Goal: Transaction & Acquisition: Purchase product/service

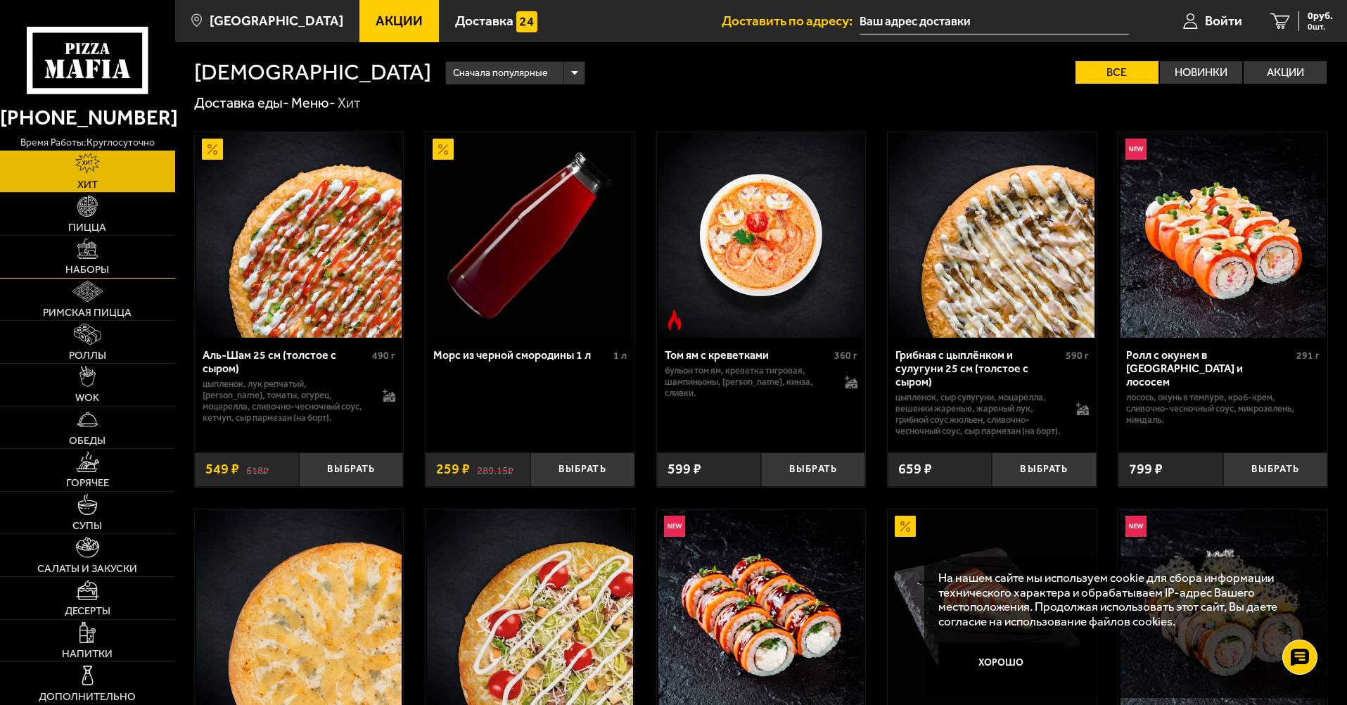
click at [111, 266] on link "Наборы" at bounding box center [87, 257] width 175 height 42
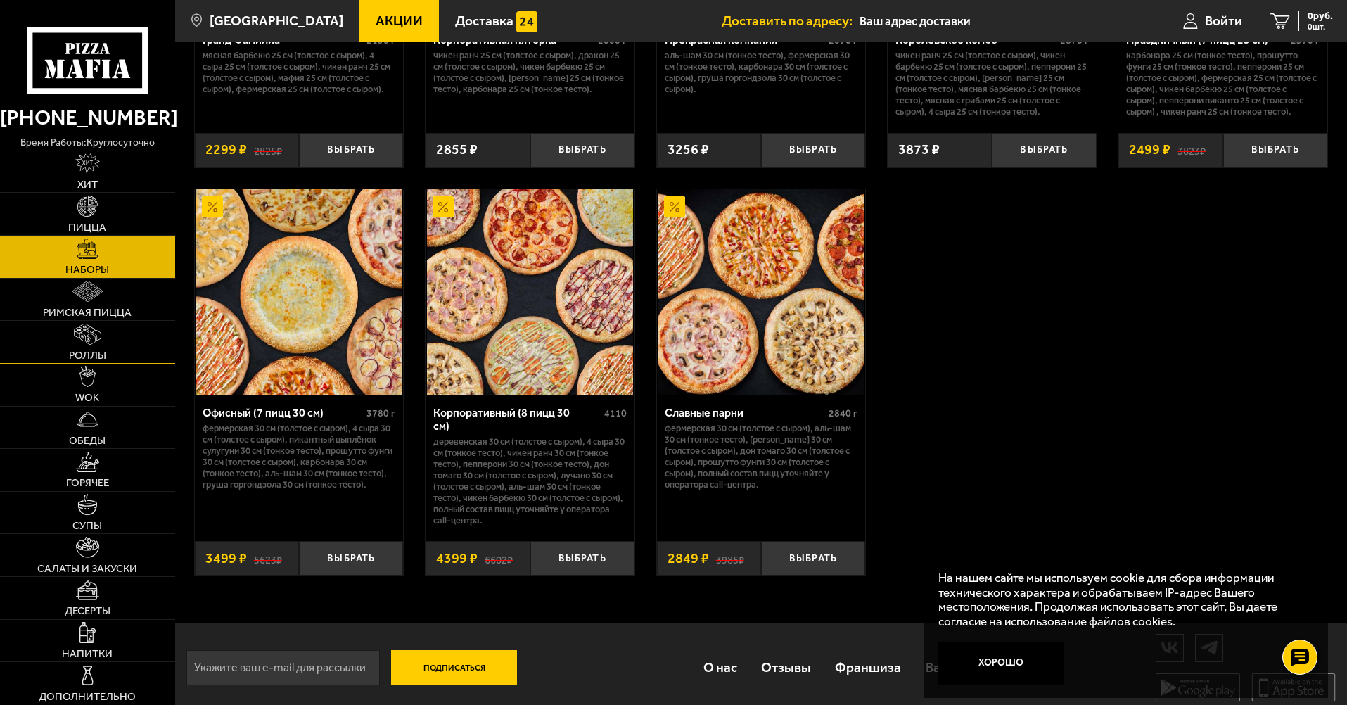
scroll to position [2111, 0]
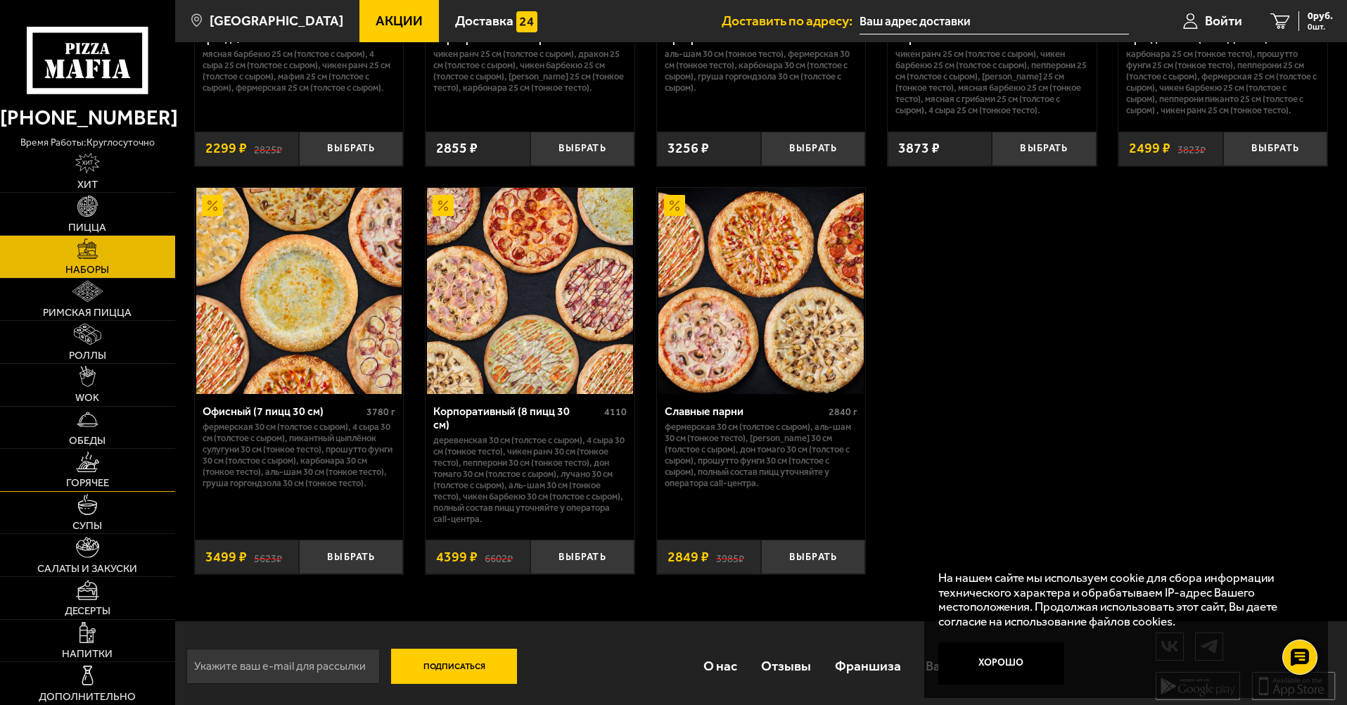
click at [79, 474] on link "Горячее" at bounding box center [87, 470] width 175 height 42
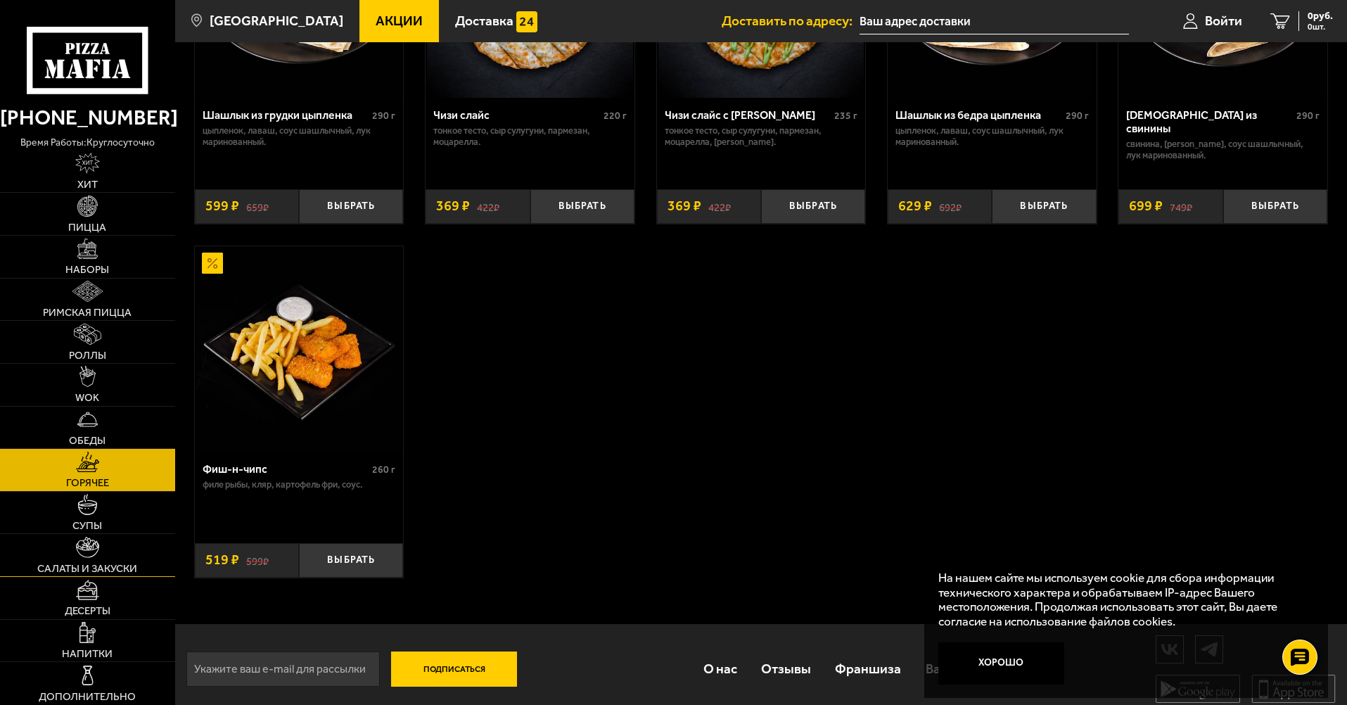
scroll to position [1046, 0]
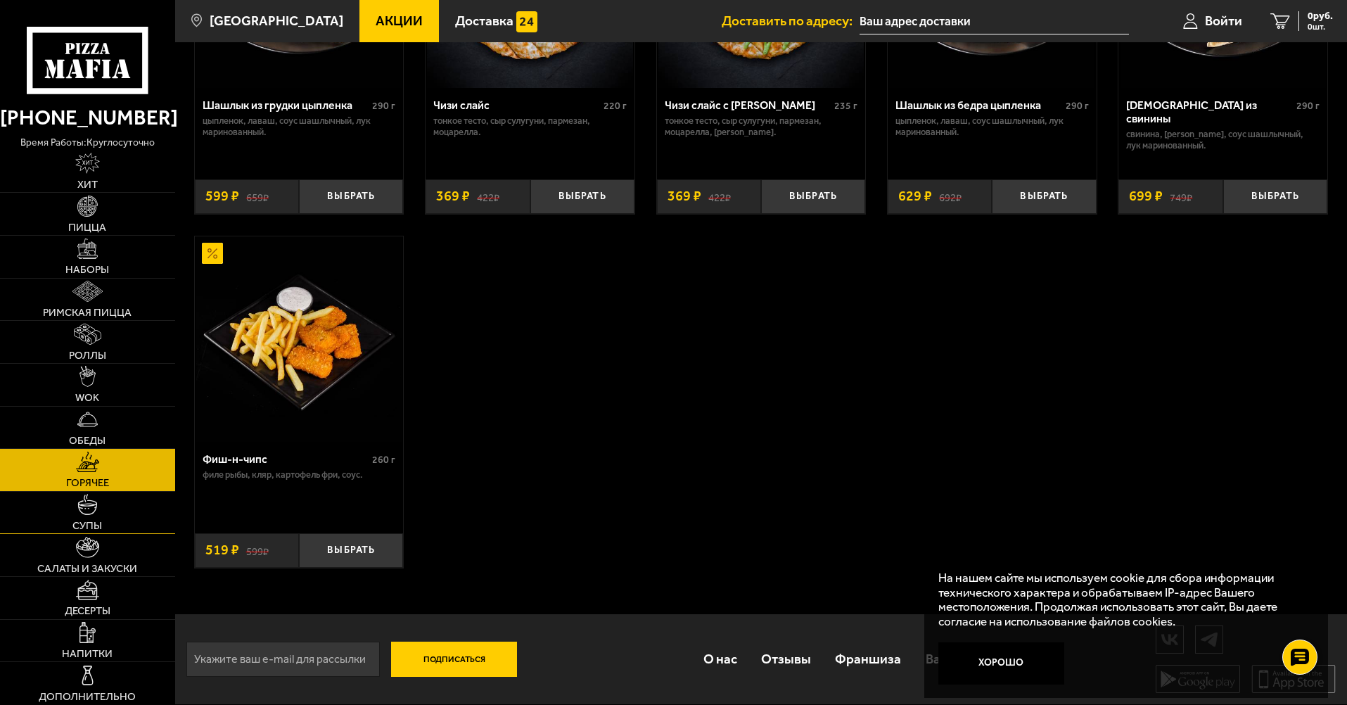
click at [141, 528] on link "Супы" at bounding box center [87, 513] width 175 height 42
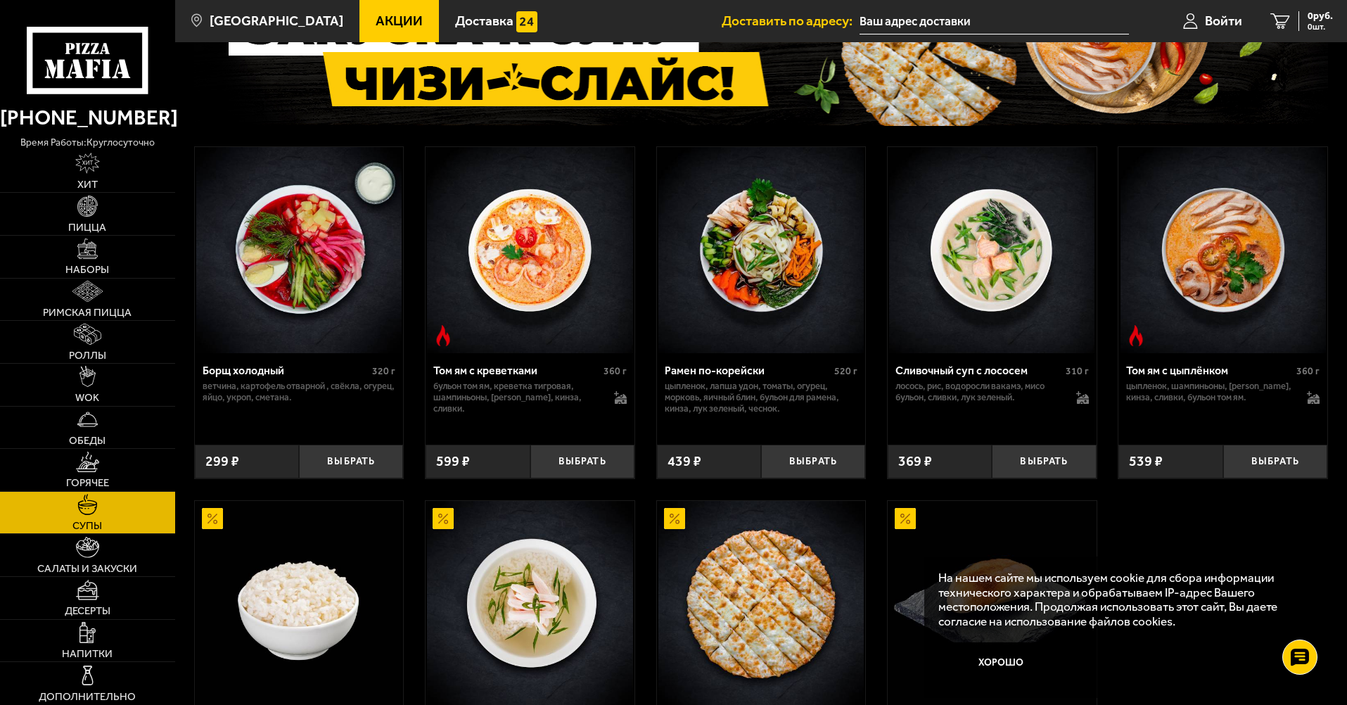
scroll to position [281, 0]
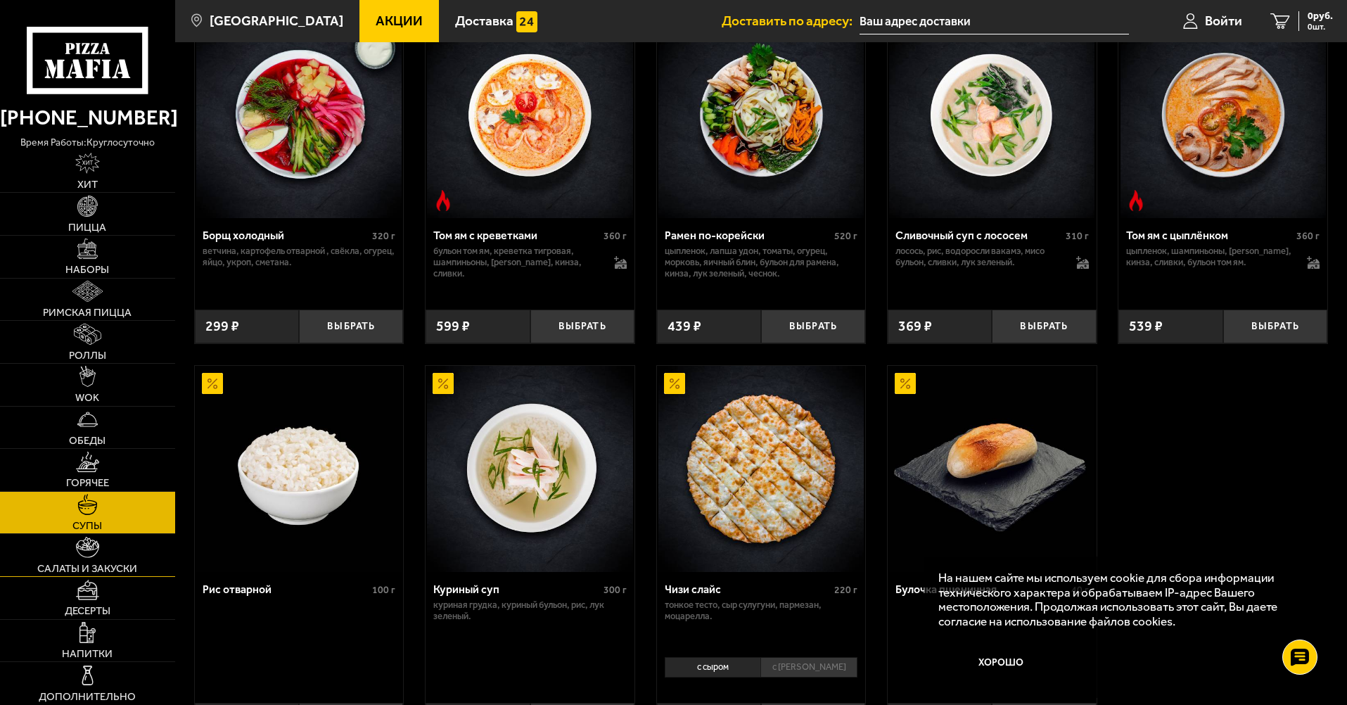
click at [77, 557] on img at bounding box center [88, 547] width 24 height 21
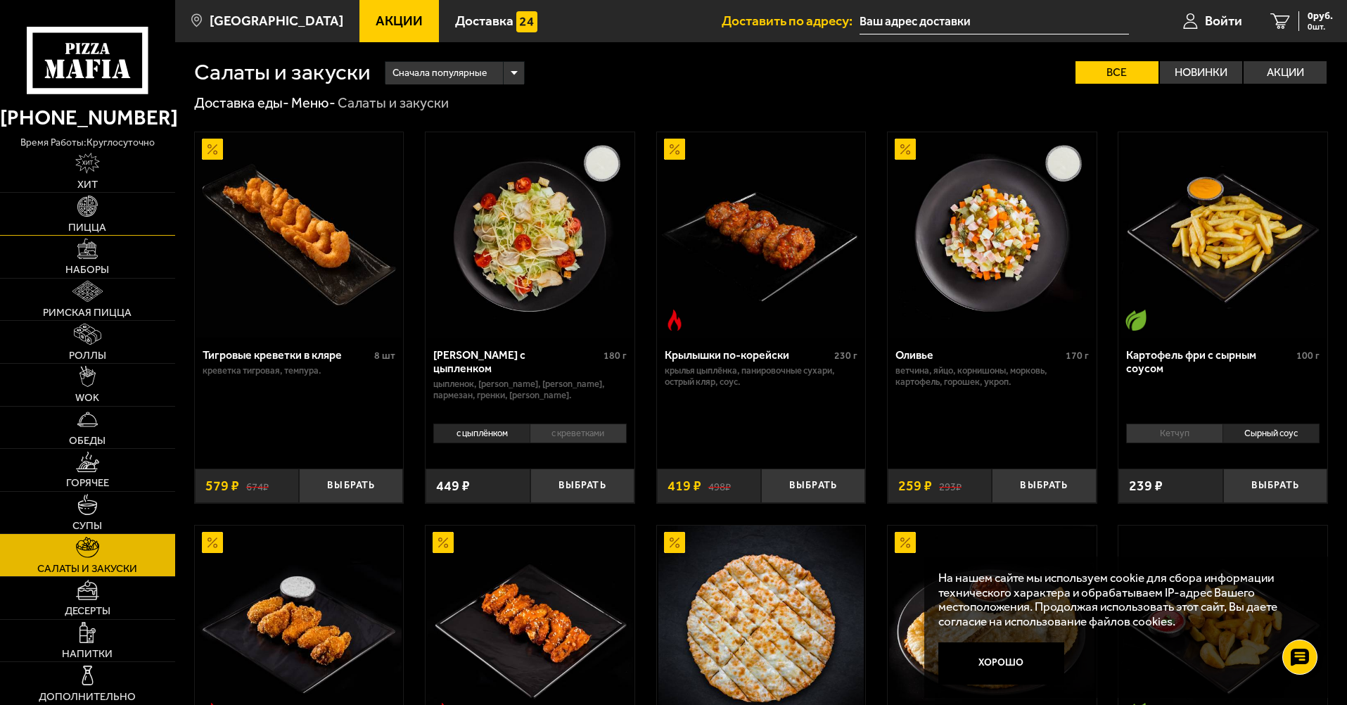
click at [99, 222] on span "Пицца" at bounding box center [87, 227] width 38 height 11
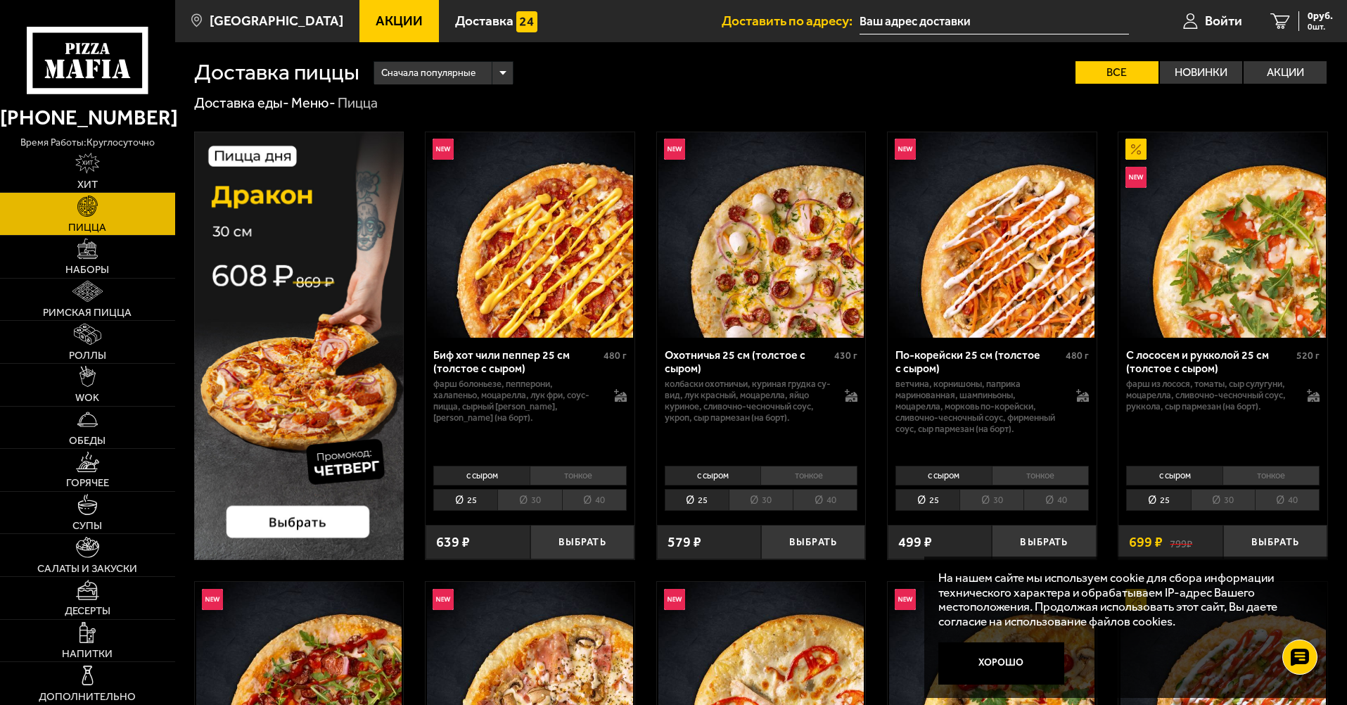
click at [598, 494] on li "40" at bounding box center [594, 500] width 65 height 22
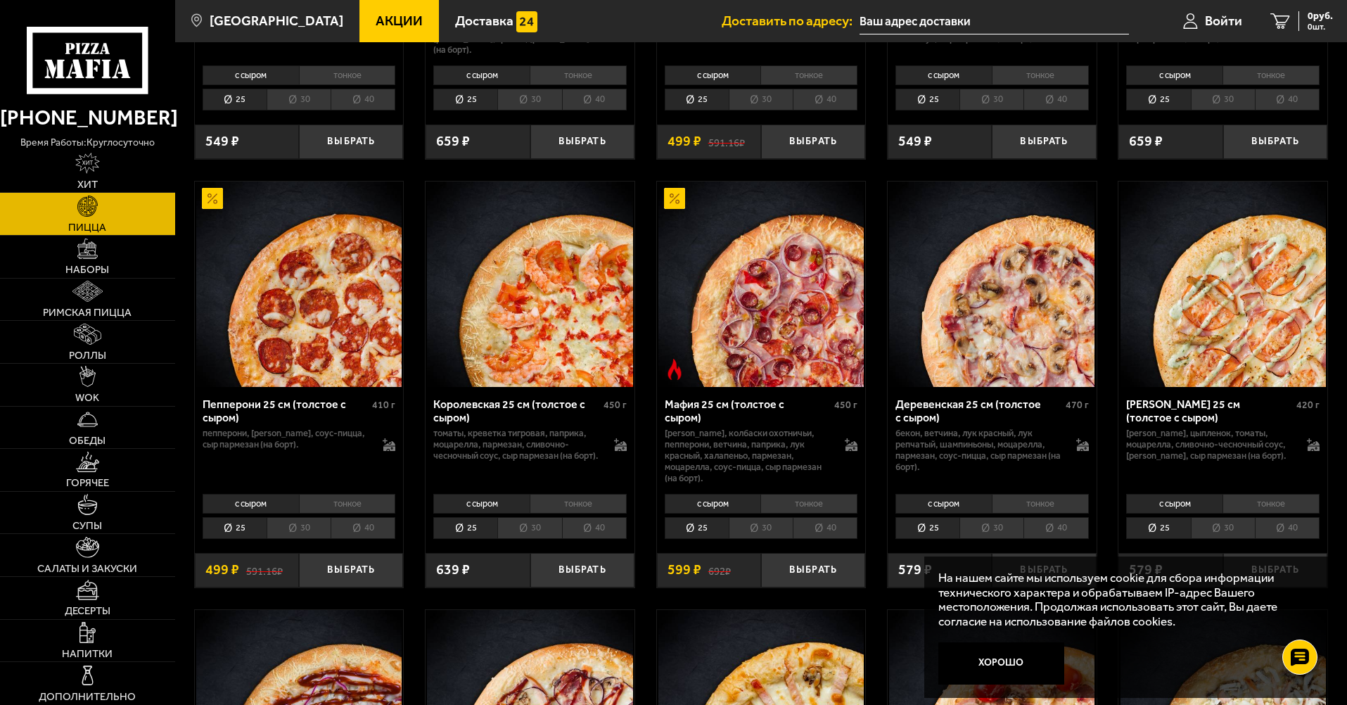
scroll to position [1899, 0]
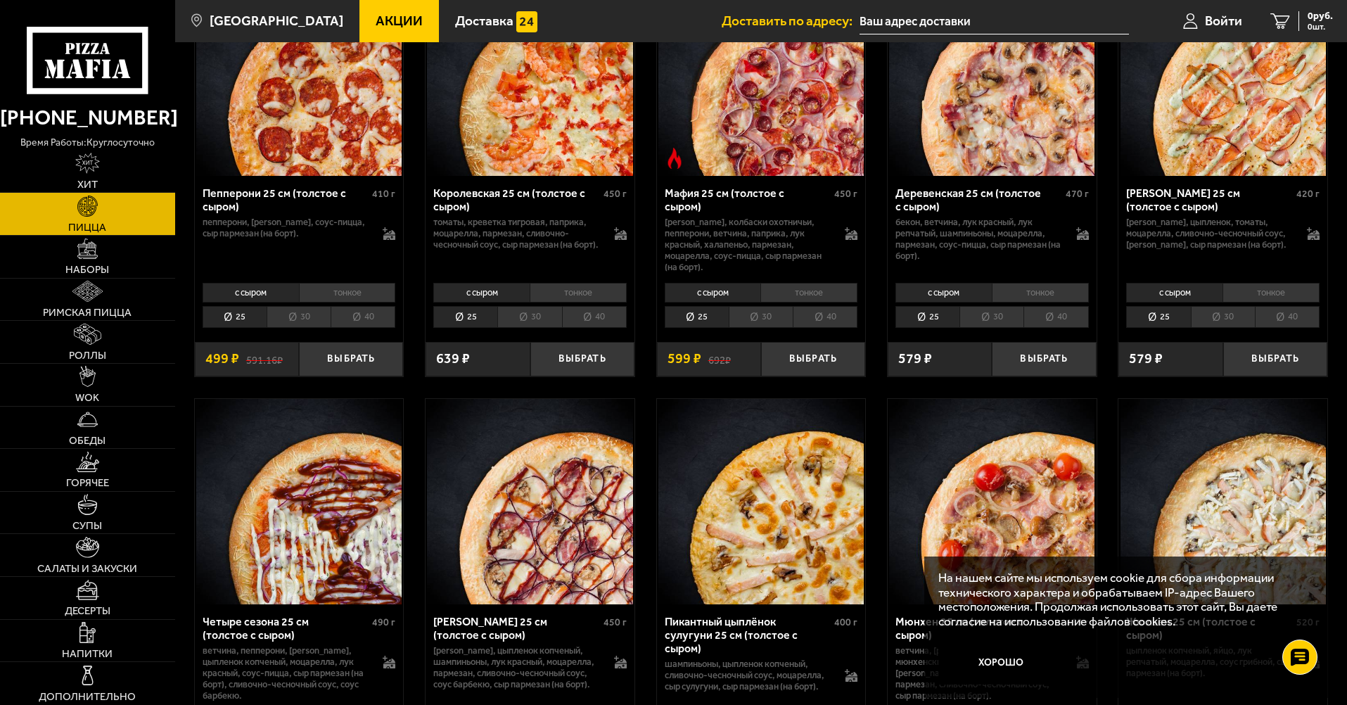
click at [359, 323] on li "40" at bounding box center [363, 317] width 65 height 22
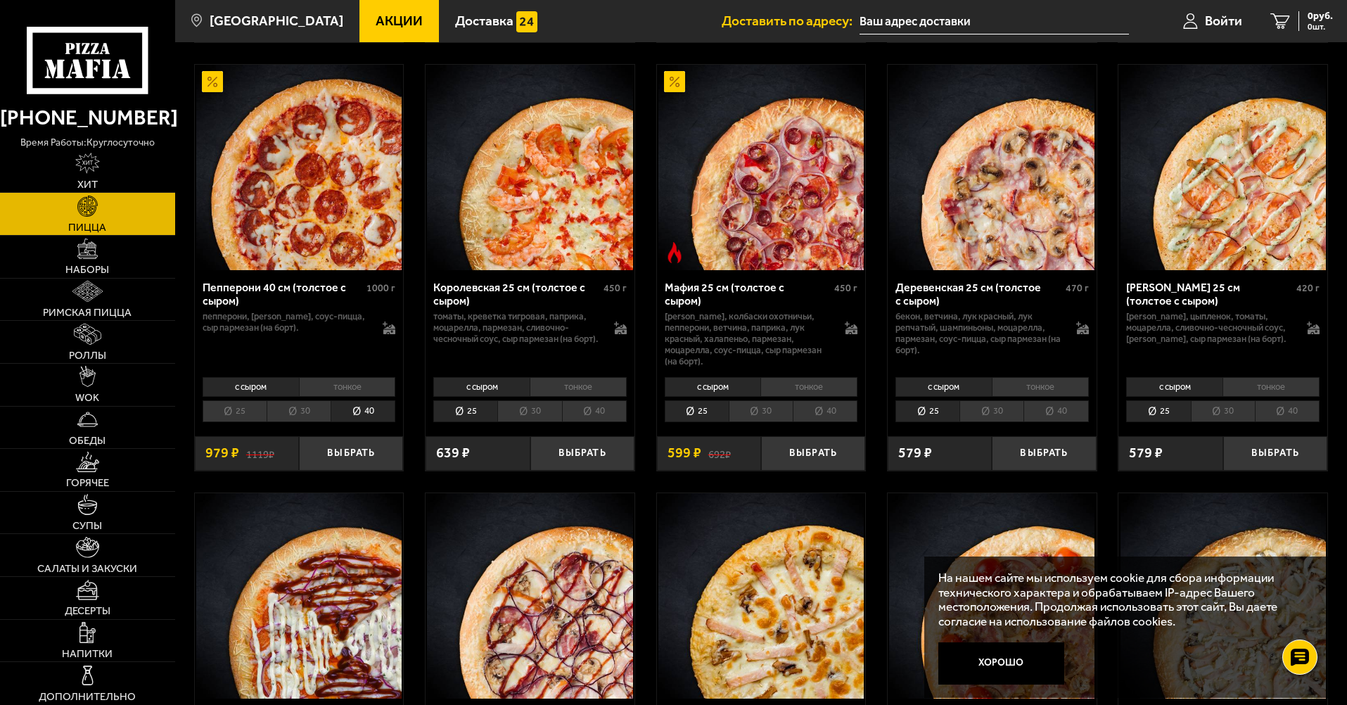
scroll to position [1688, 0]
